Goal: Transaction & Acquisition: Book appointment/travel/reservation

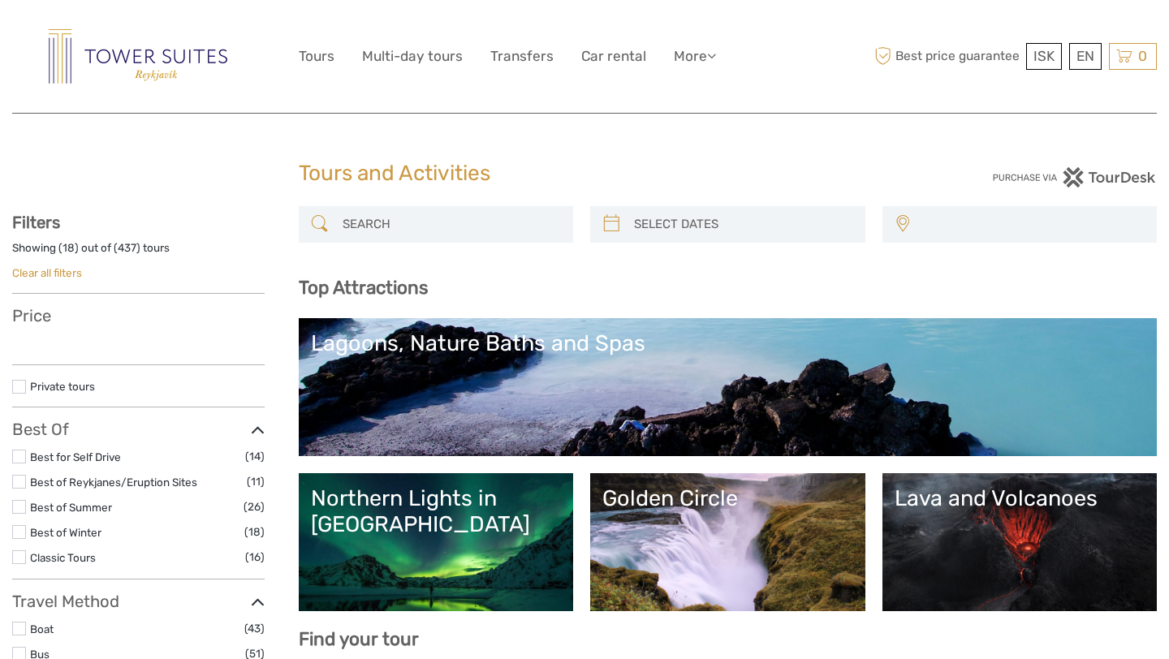
select select
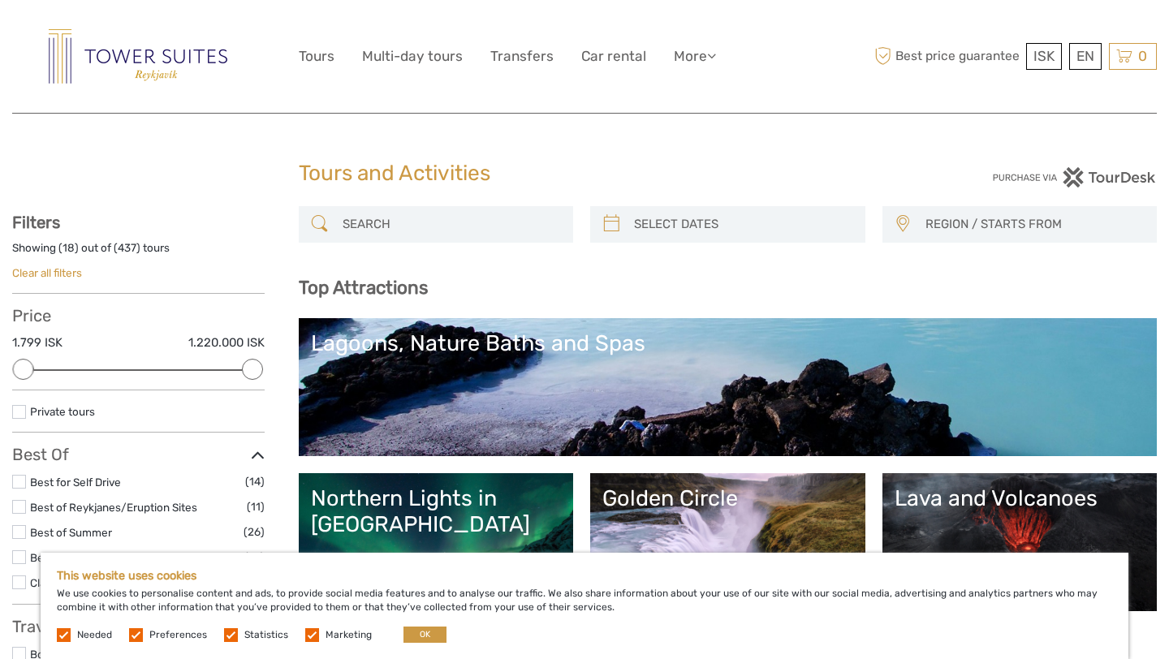
click at [467, 224] on input "search" at bounding box center [451, 224] width 230 height 28
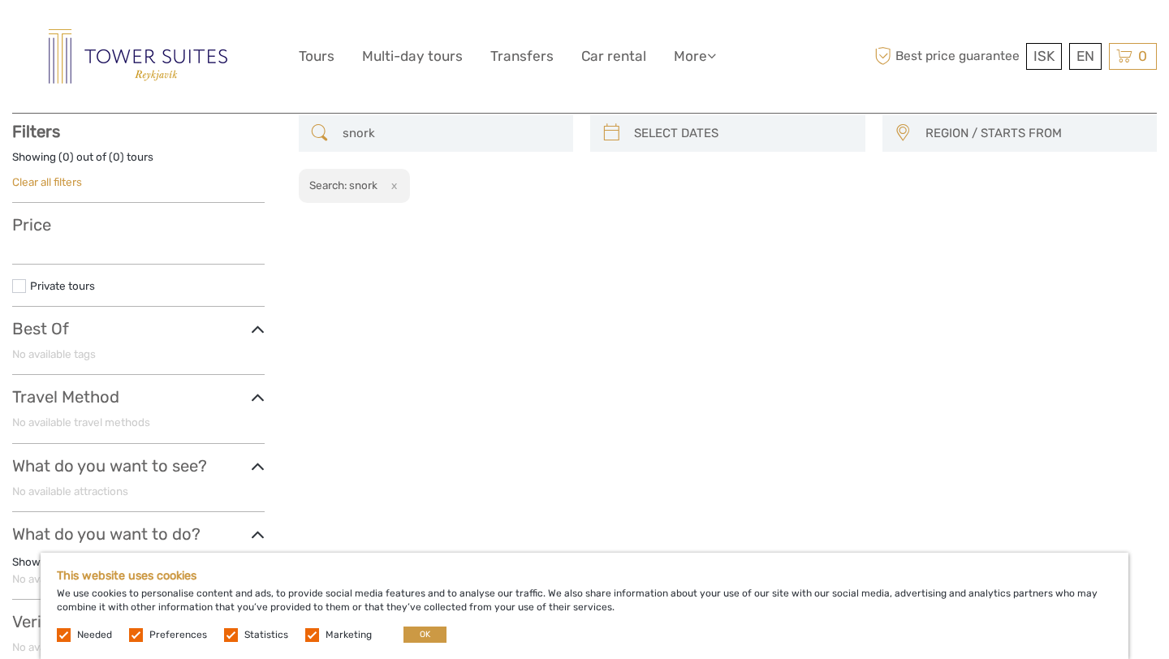
scroll to position [92, 0]
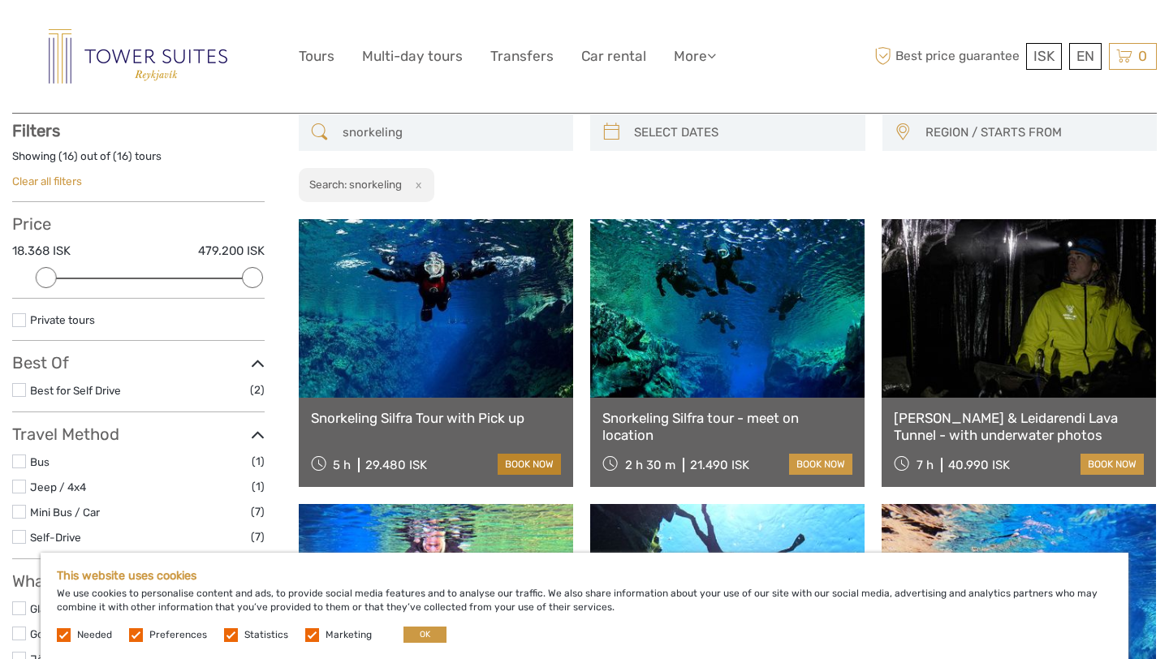
type input "snorkeling"
click at [523, 460] on link "book now" at bounding box center [529, 464] width 63 height 21
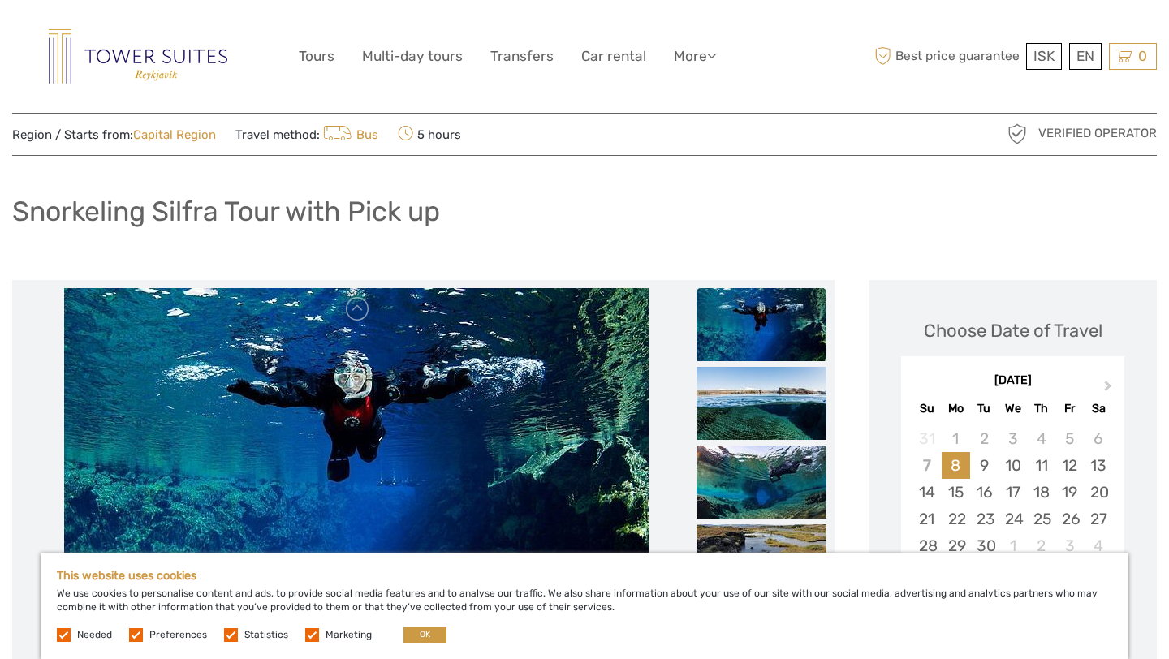
scroll to position [44, 0]
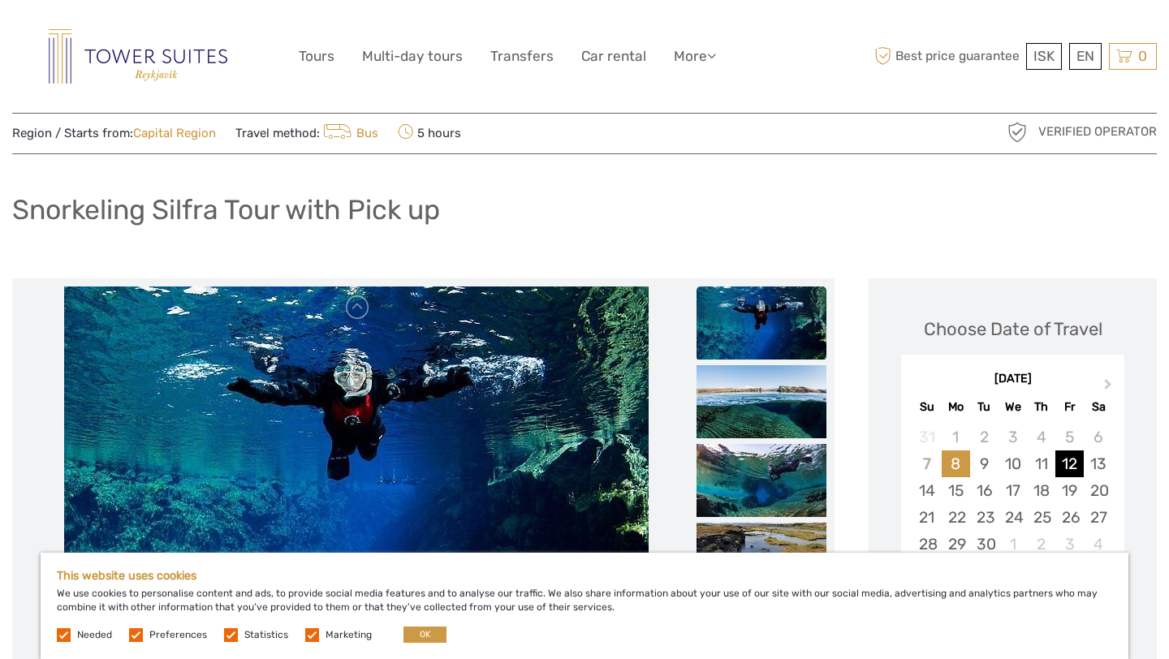
click at [1070, 460] on div "12" at bounding box center [1070, 464] width 28 height 27
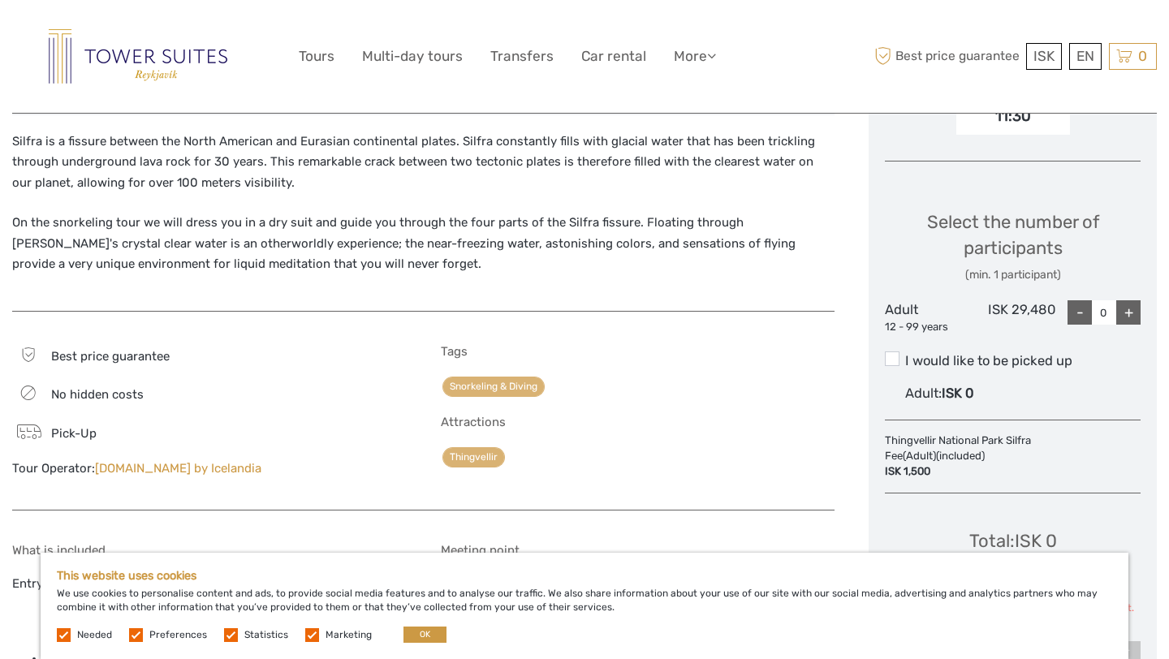
scroll to position [611, 0]
click at [889, 361] on span at bounding box center [892, 361] width 15 height 15
click at [906, 357] on input "I would like to be picked up" at bounding box center [906, 357] width 0 height 0
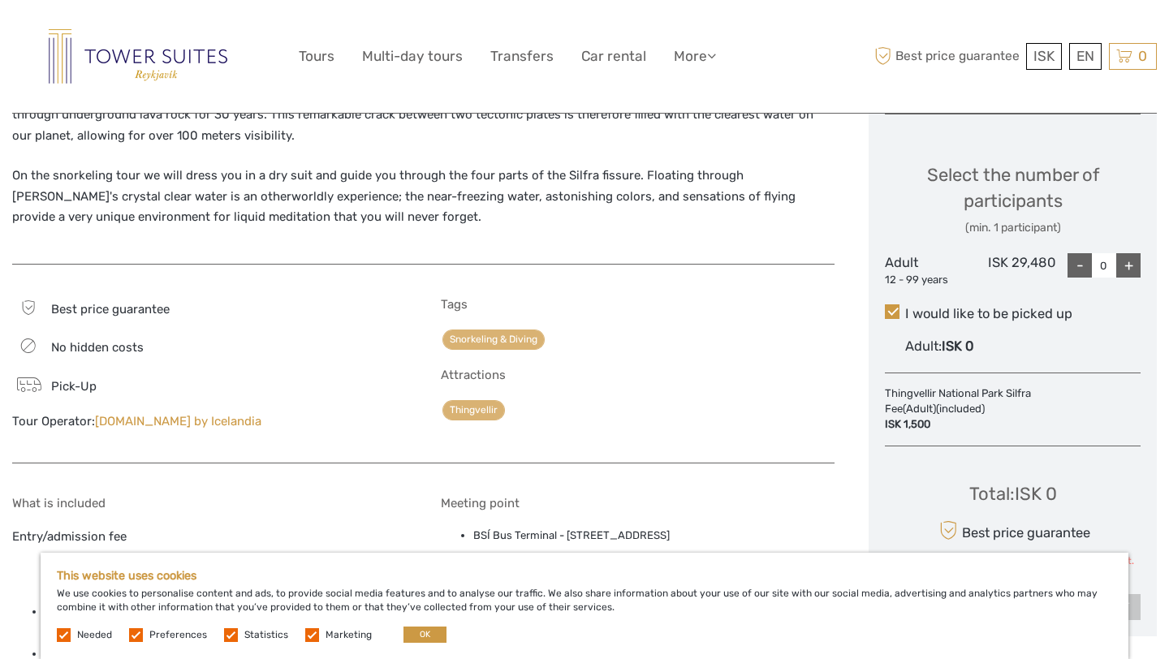
scroll to position [623, 0]
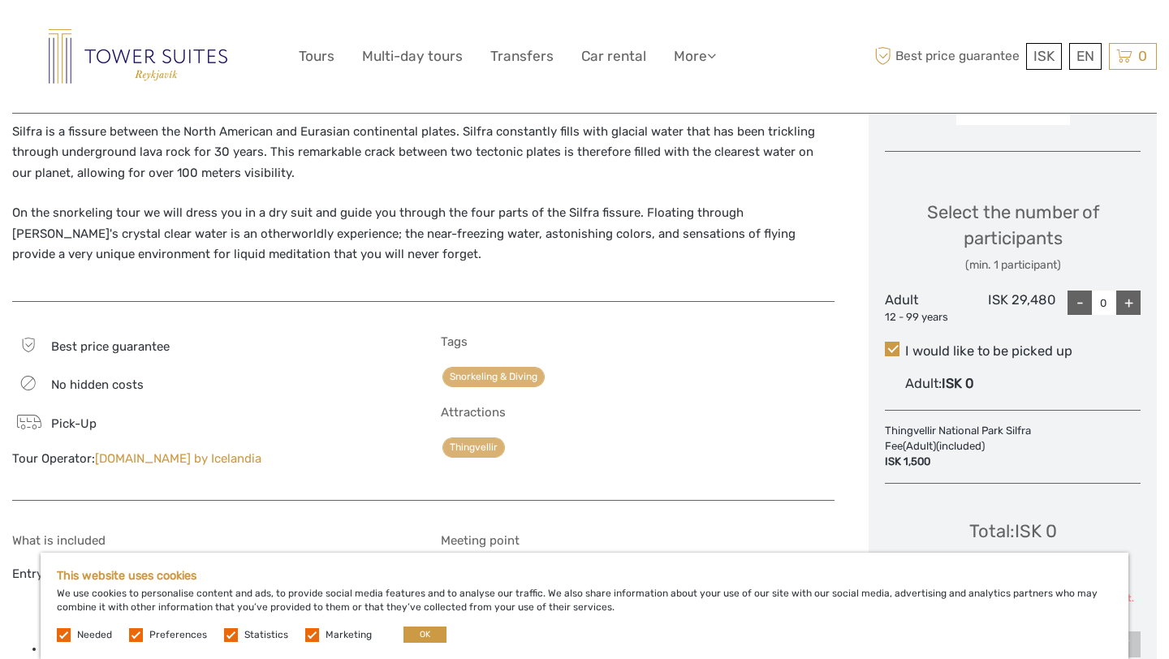
click at [1135, 302] on div "+" at bounding box center [1129, 303] width 24 height 24
type input "1"
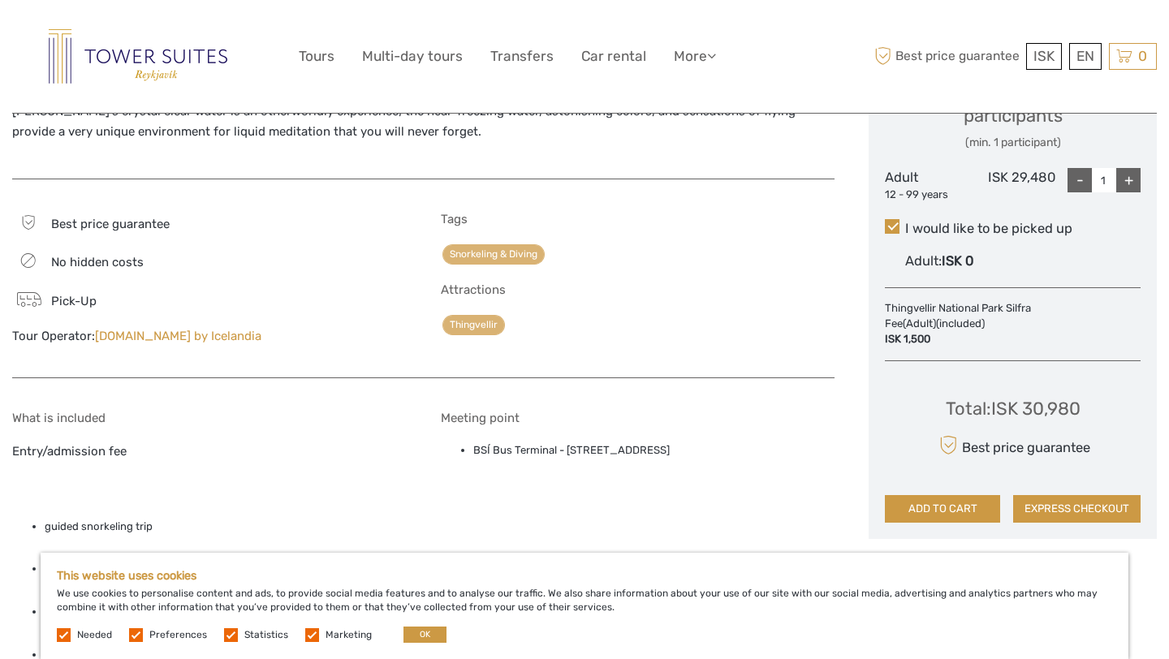
scroll to position [755, 0]
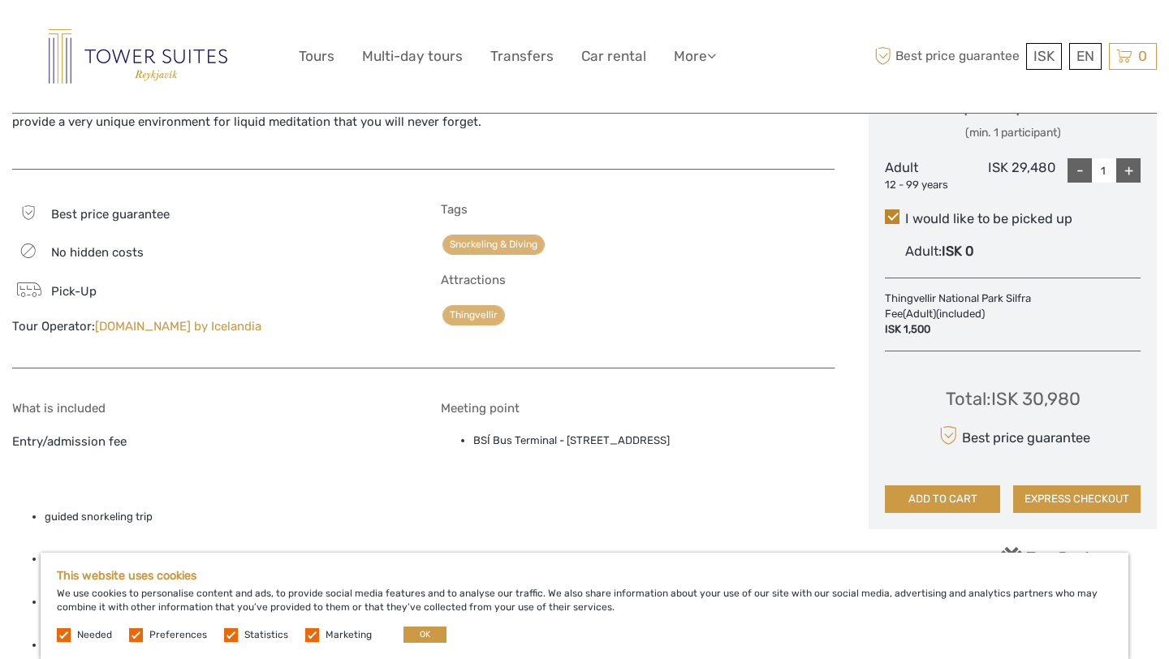
click at [890, 216] on span at bounding box center [892, 217] width 15 height 15
click at [906, 213] on input "I would like to be picked up" at bounding box center [906, 213] width 0 height 0
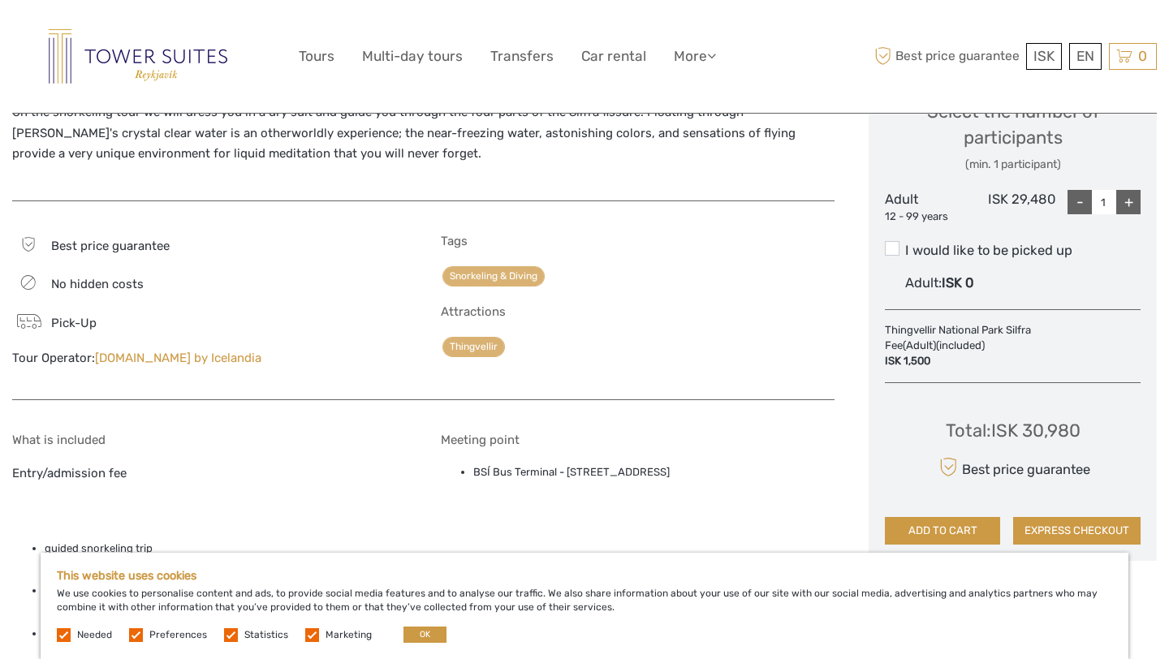
scroll to position [701, 0]
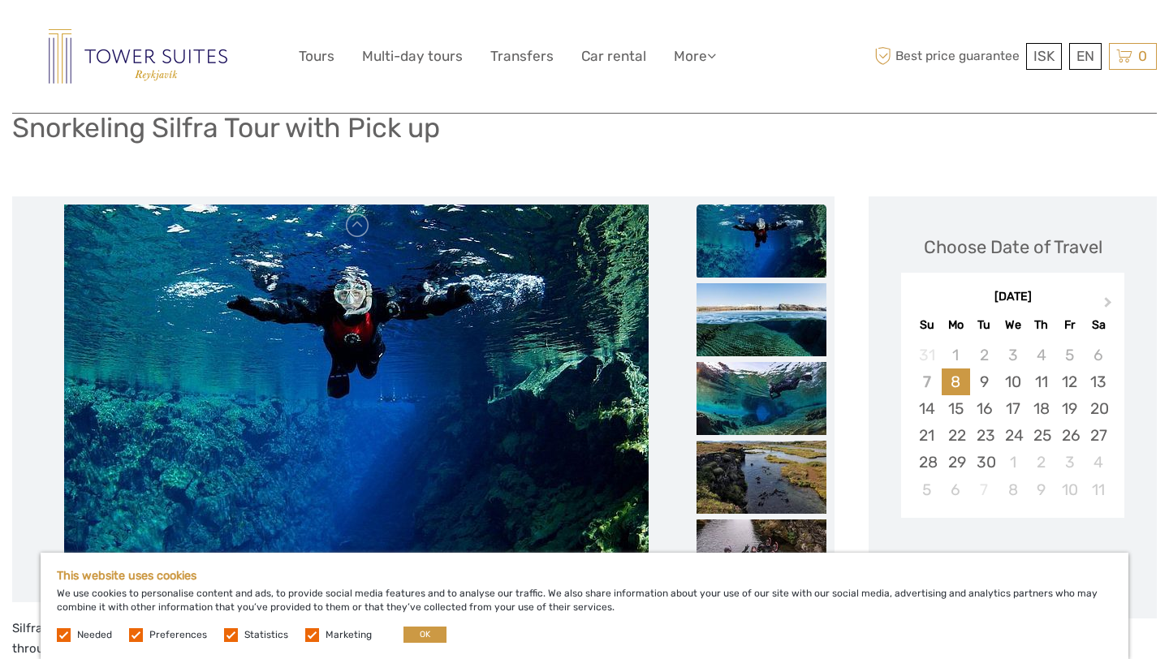
scroll to position [156, 0]
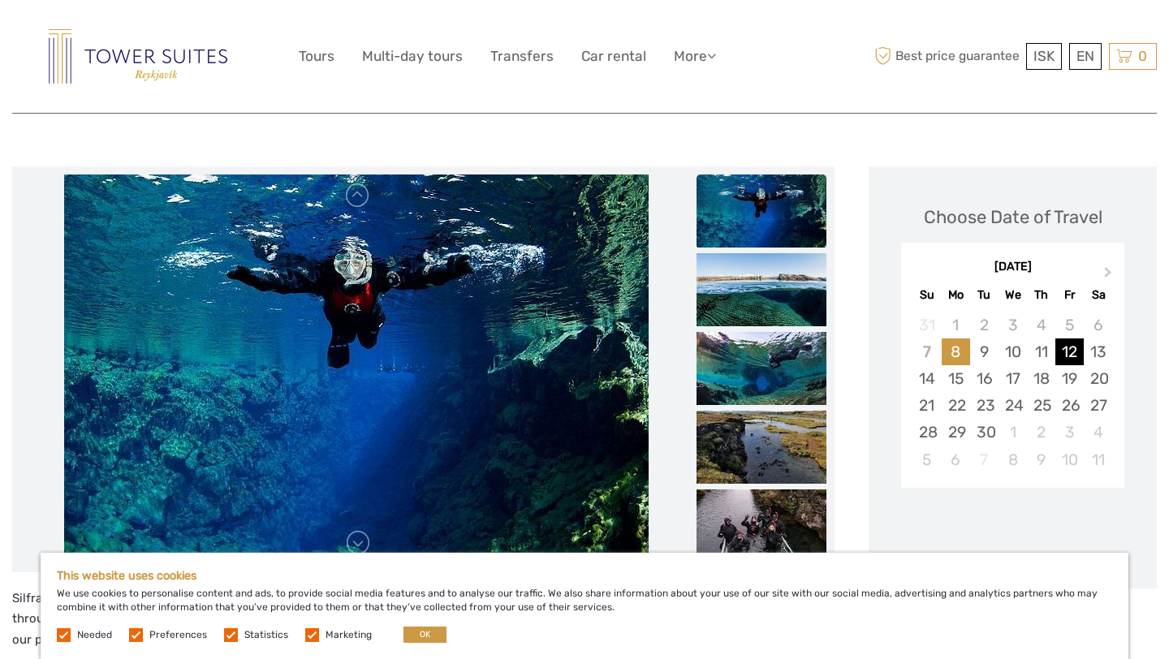
click at [1064, 353] on div "12" at bounding box center [1070, 352] width 28 height 27
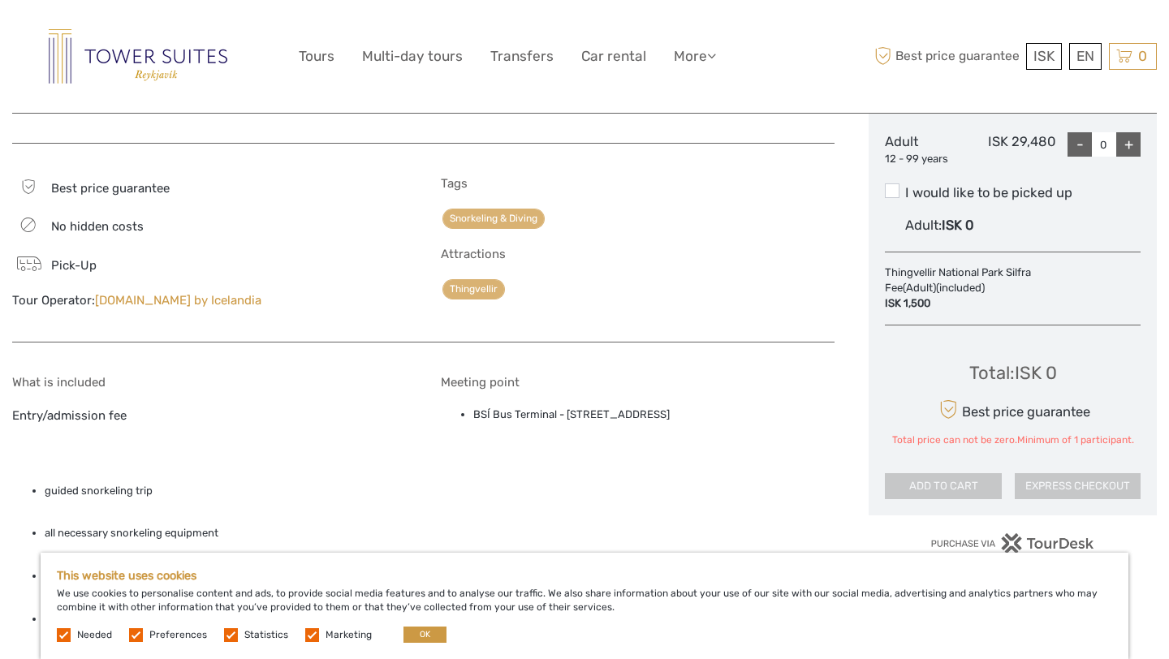
scroll to position [806, 0]
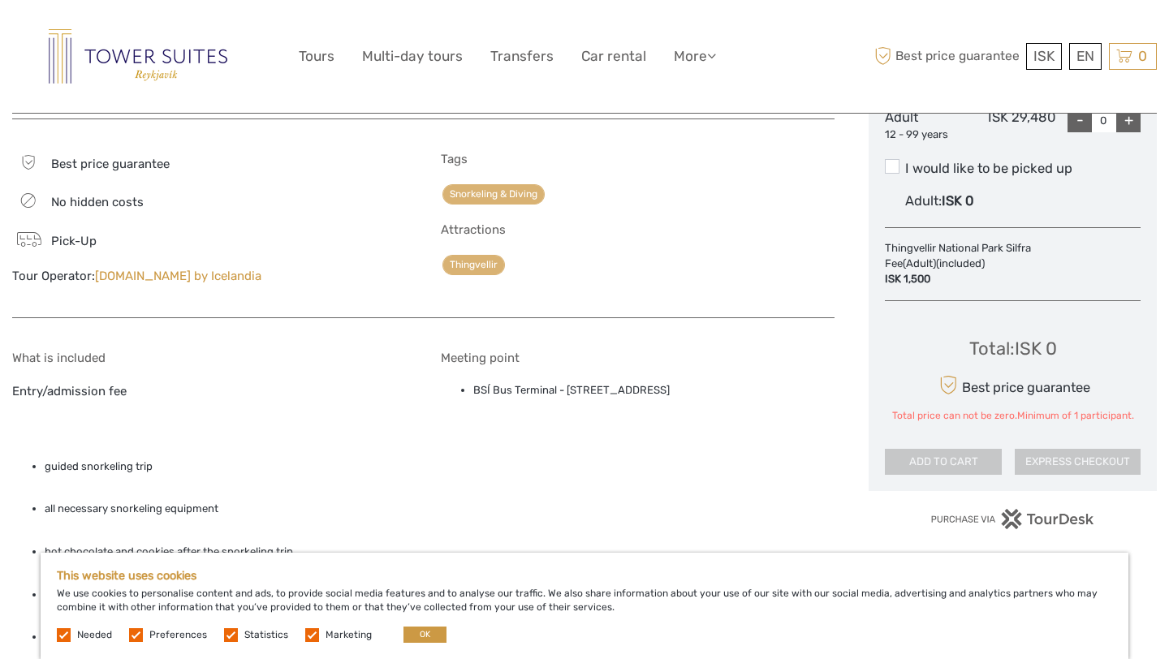
click at [1124, 123] on div "+" at bounding box center [1129, 120] width 24 height 24
type input "1"
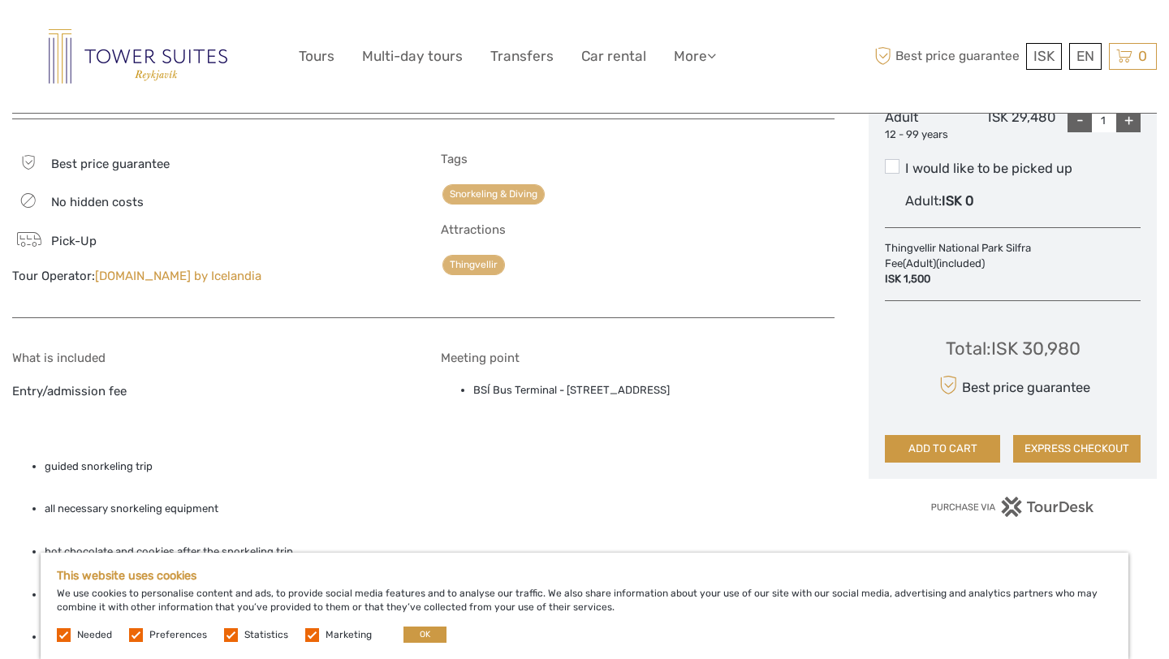
click at [894, 167] on span at bounding box center [892, 166] width 15 height 15
click at [906, 162] on input "I would like to be picked up" at bounding box center [906, 162] width 0 height 0
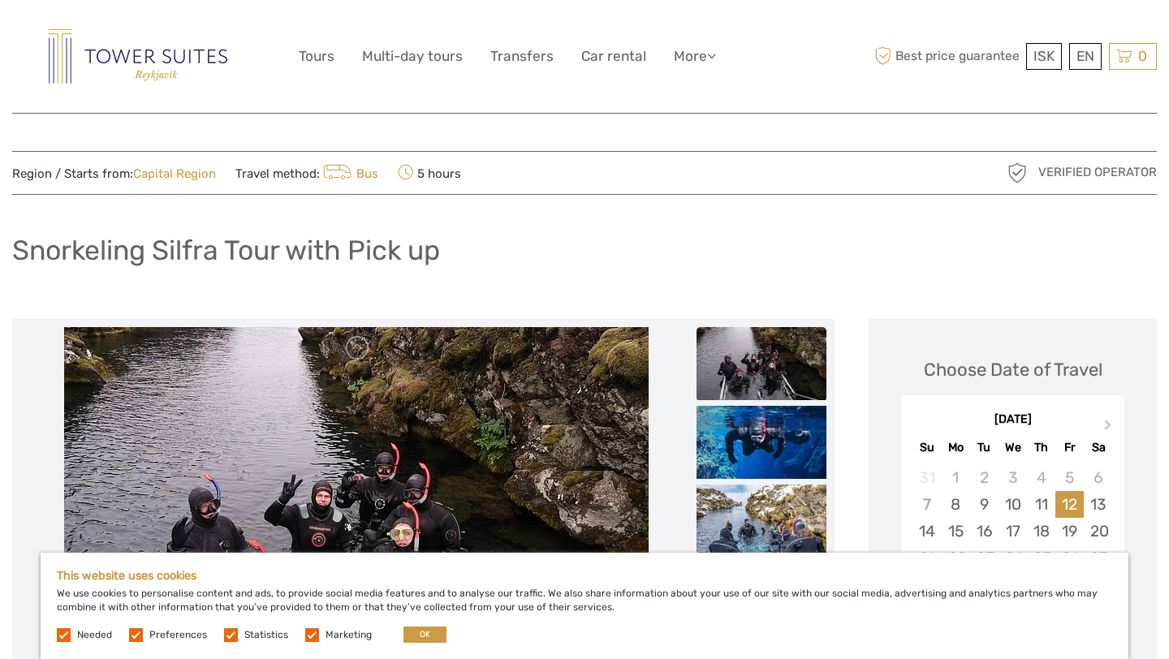
scroll to position [0, 0]
